Goal: Task Accomplishment & Management: Manage account settings

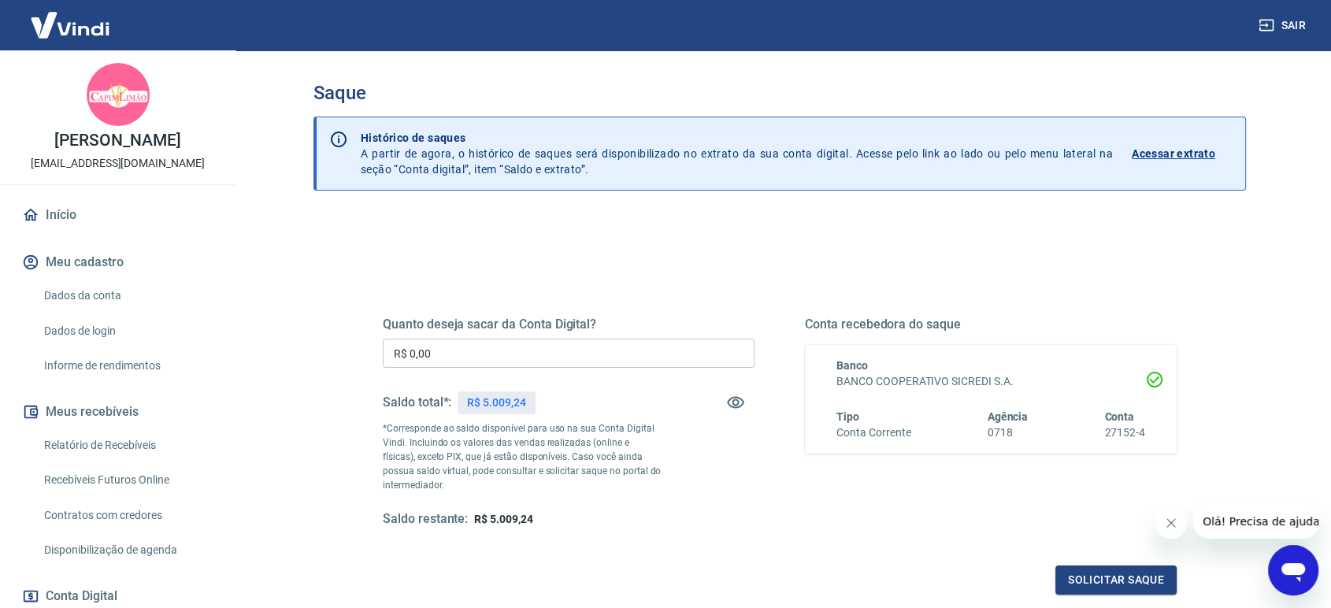
click at [479, 347] on input "R$ 0,00" at bounding box center [569, 353] width 372 height 29
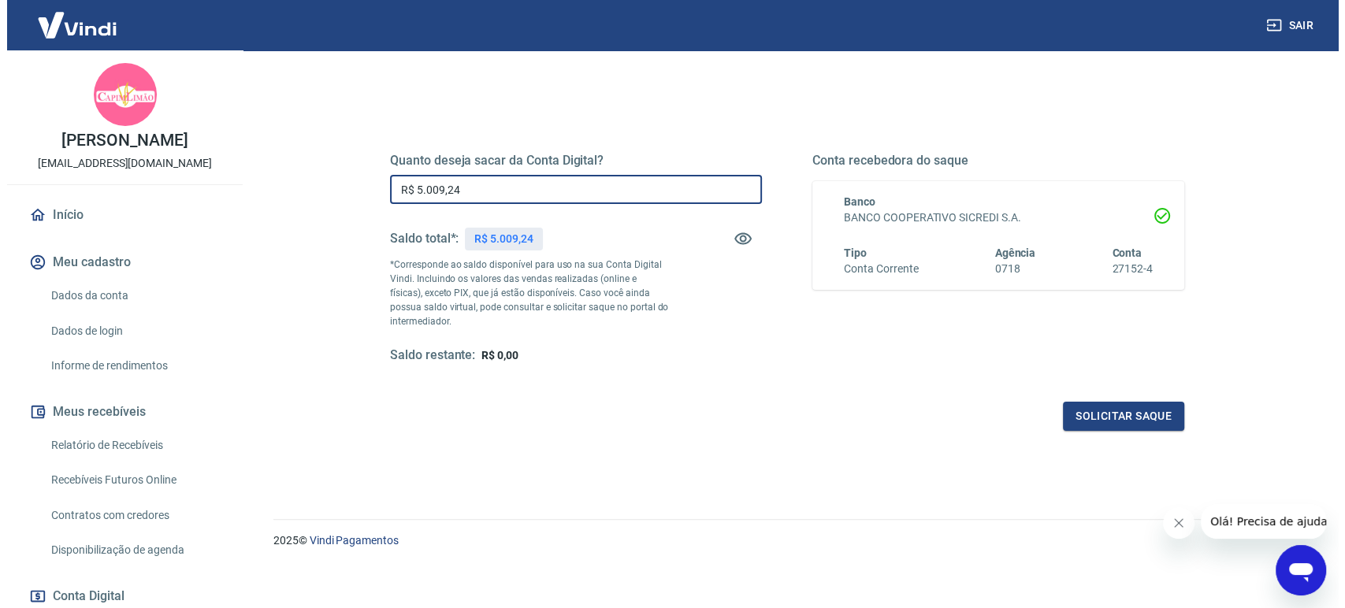
scroll to position [170, 0]
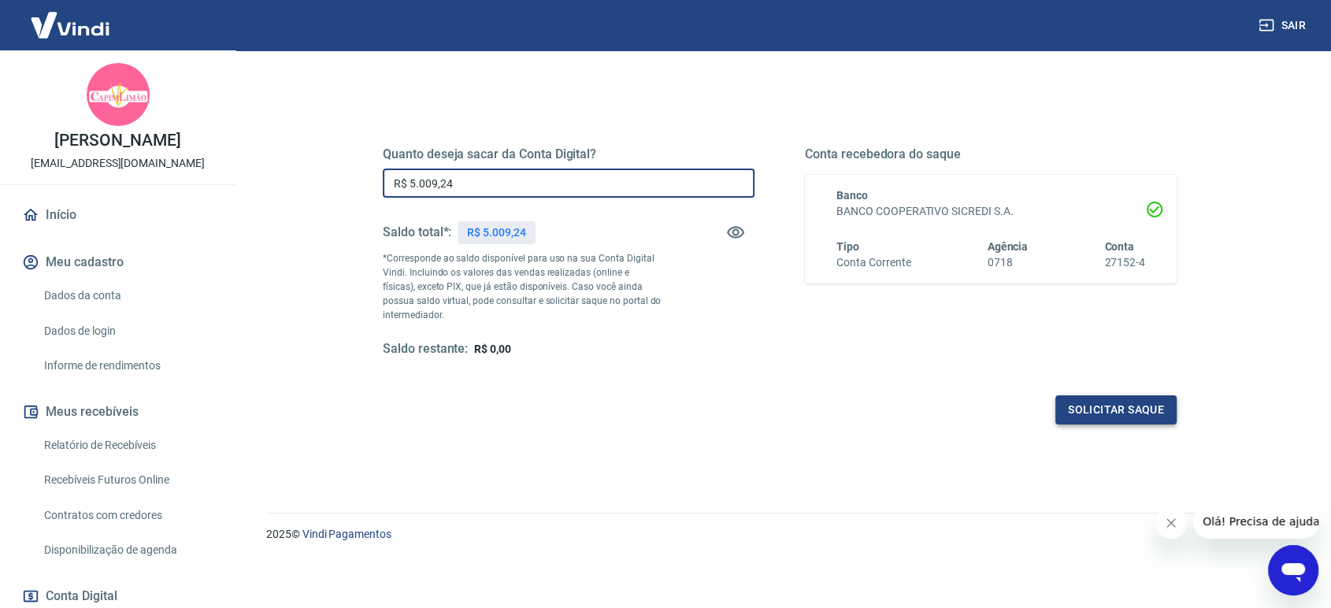
type input "R$ 5.009,24"
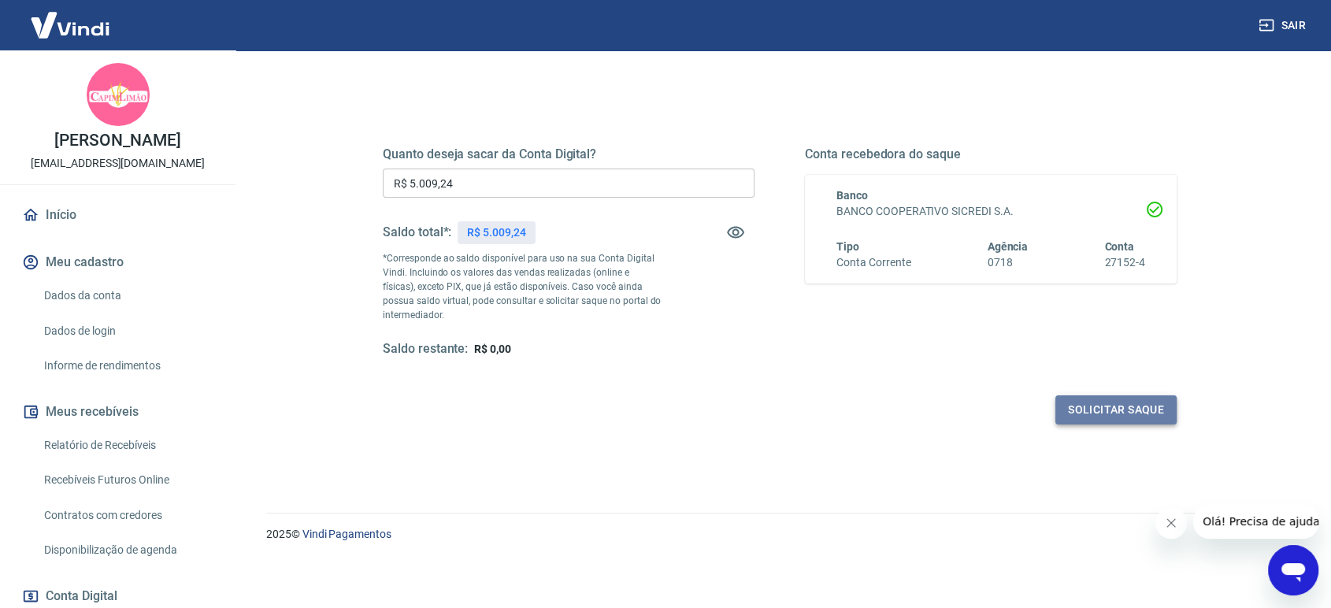
click at [1103, 414] on button "Solicitar saque" at bounding box center [1116, 409] width 121 height 29
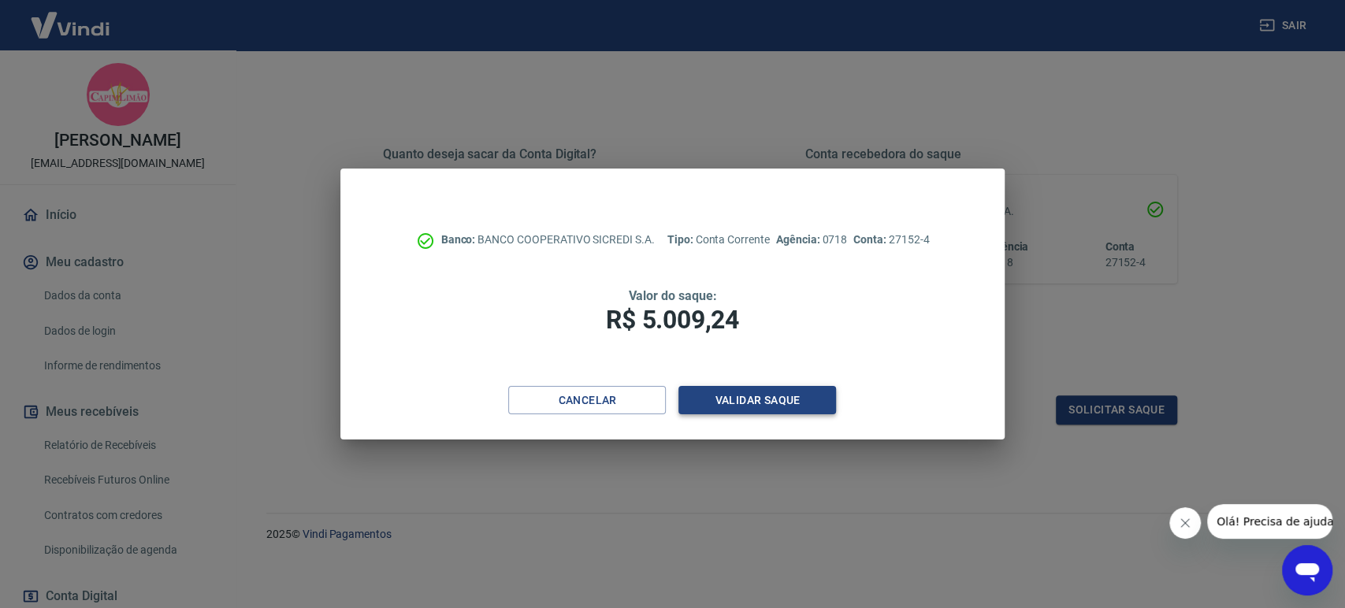
click at [796, 403] on button "Validar saque" at bounding box center [757, 400] width 158 height 29
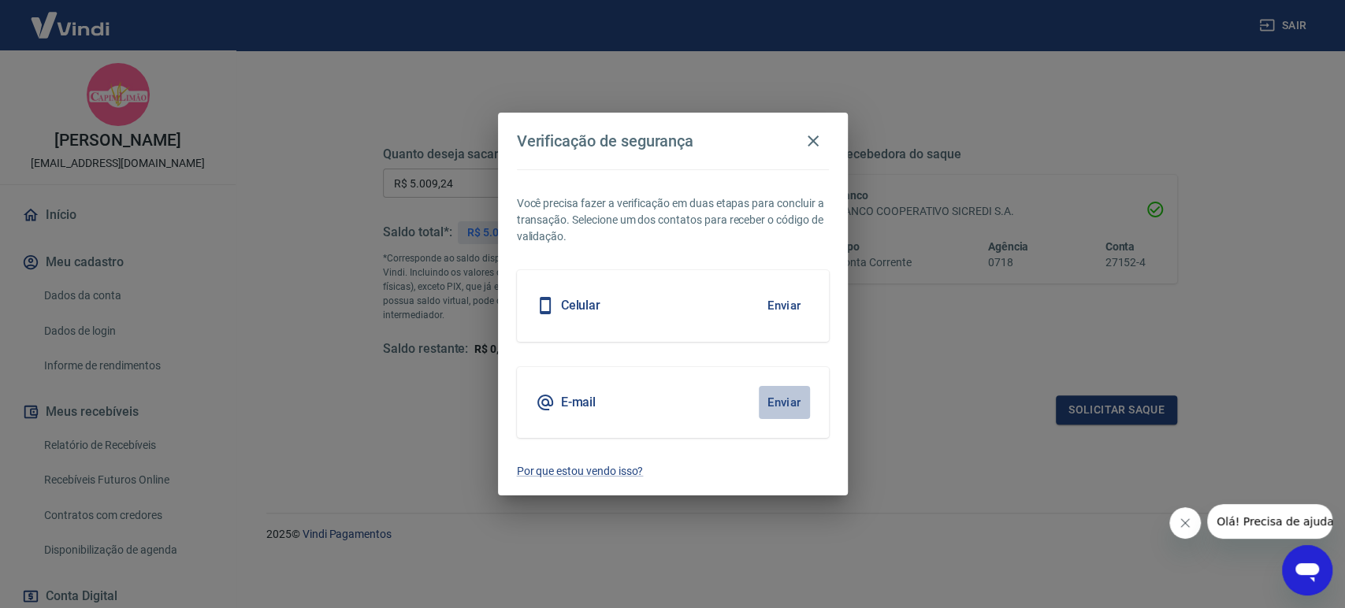
click at [780, 403] on button "Enviar" at bounding box center [784, 402] width 51 height 33
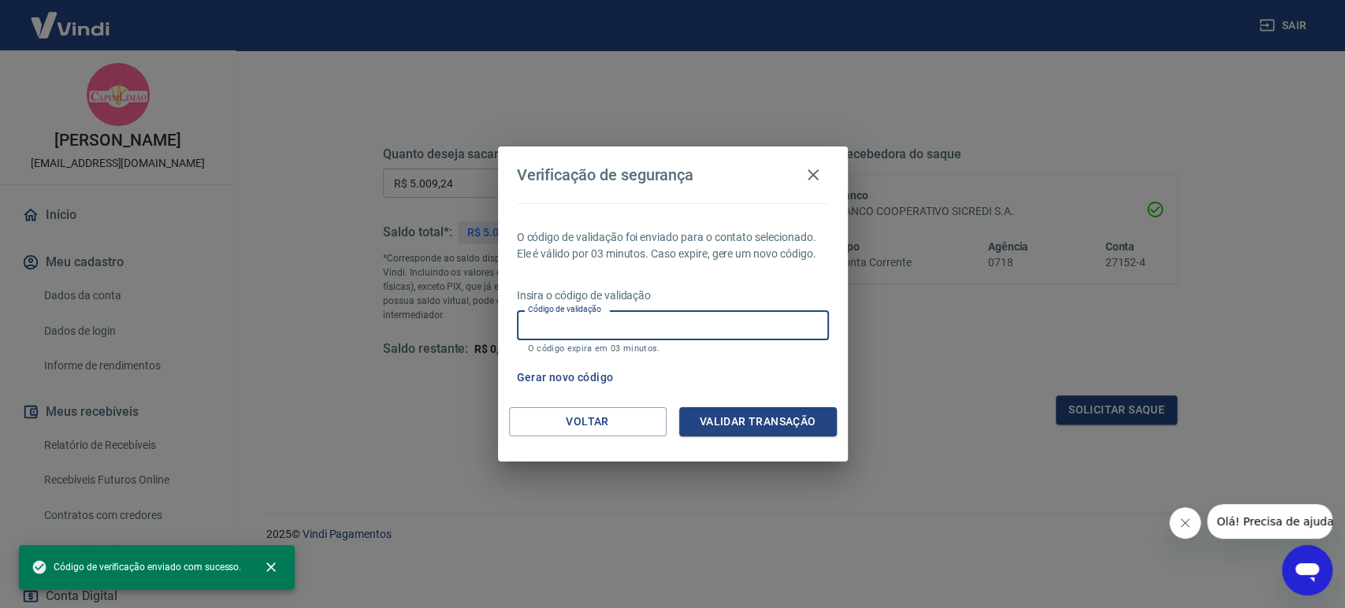
click at [582, 321] on input "Código de validação" at bounding box center [673, 324] width 312 height 29
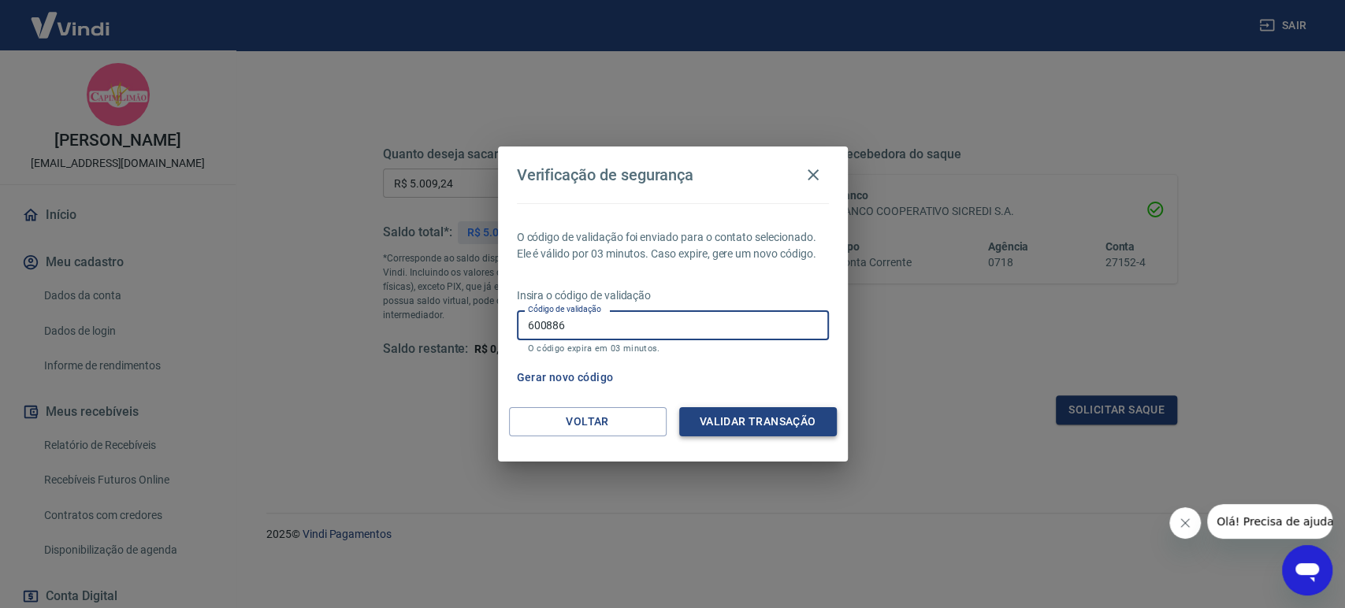
type input "600886"
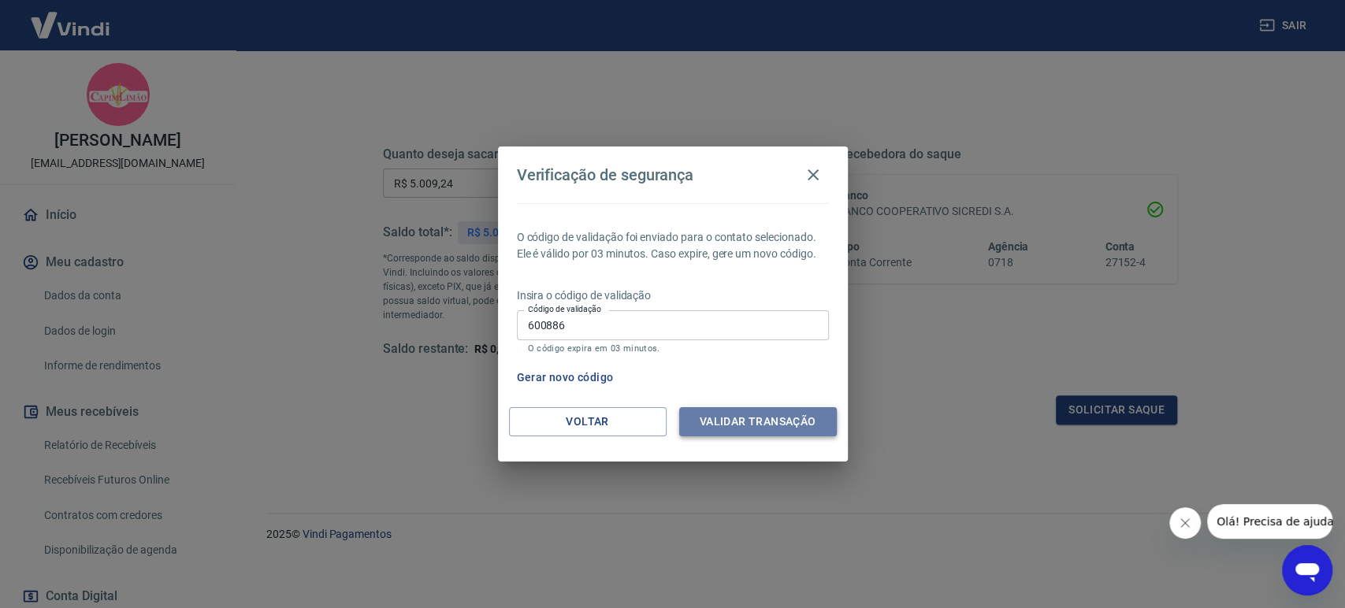
click at [722, 418] on button "Validar transação" at bounding box center [758, 421] width 158 height 29
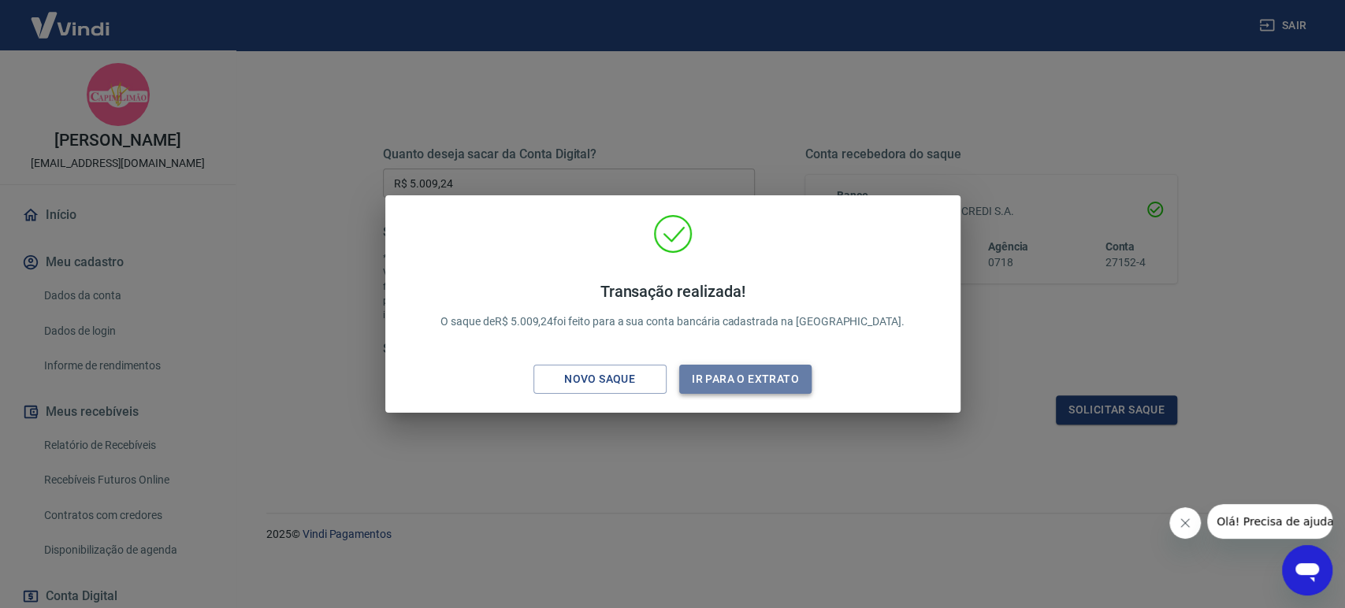
click at [740, 381] on button "Ir para o extrato" at bounding box center [745, 379] width 133 height 29
